Goal: Use online tool/utility

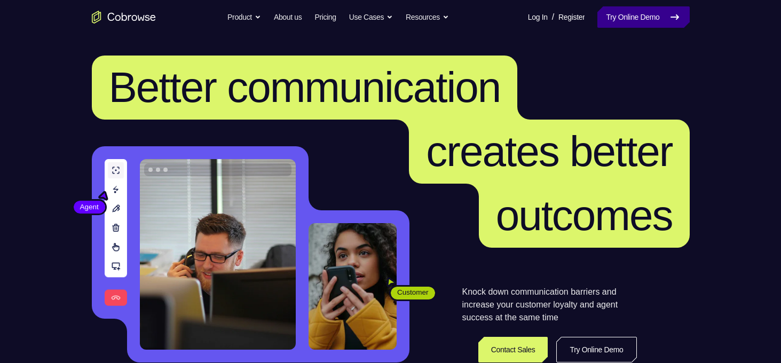
click at [657, 14] on link "Try Online Demo" at bounding box center [643, 16] width 92 height 21
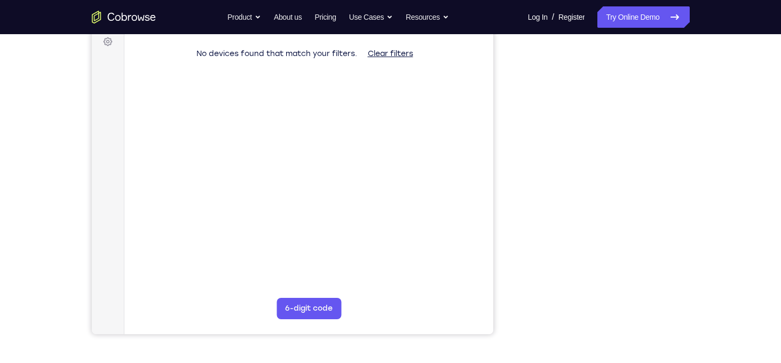
scroll to position [179, 0]
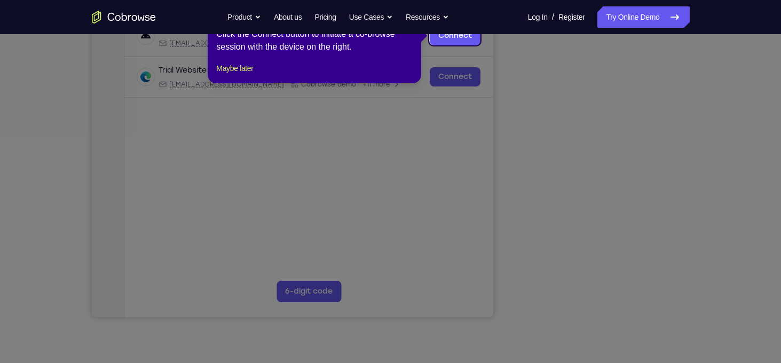
click at [650, 251] on icon at bounding box center [394, 181] width 789 height 363
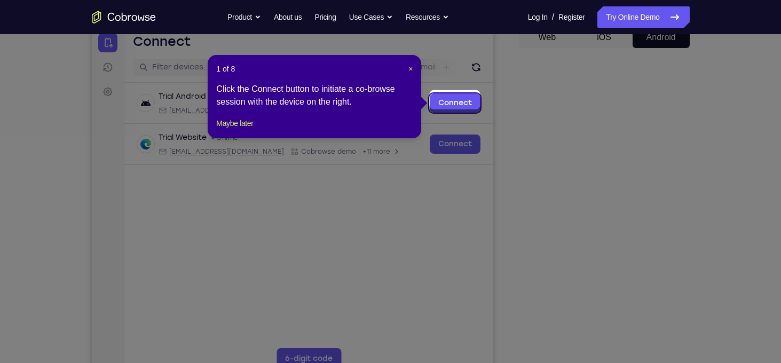
scroll to position [111, 0]
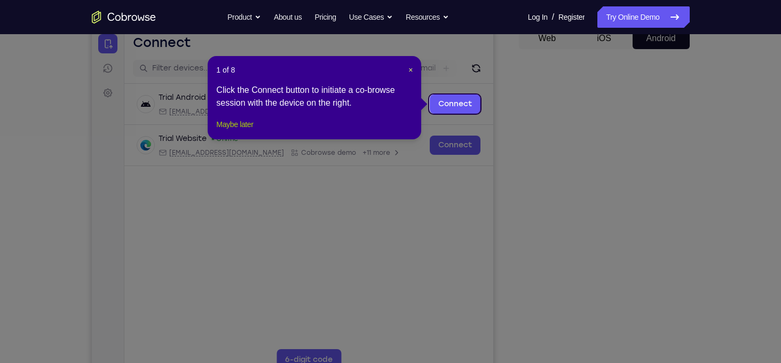
click at [242, 131] on button "Maybe later" at bounding box center [234, 124] width 37 height 13
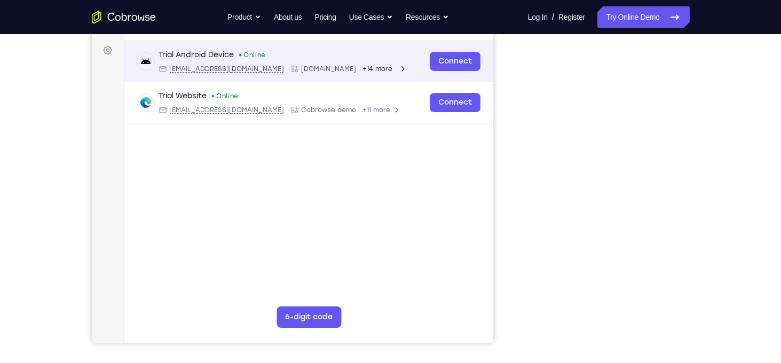
scroll to position [153, 0]
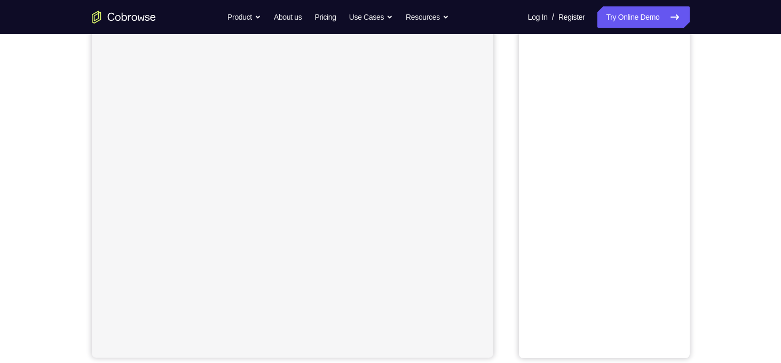
scroll to position [143, 0]
